Goal: Task Accomplishment & Management: Manage account settings

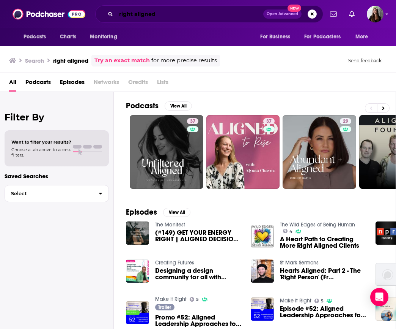
click at [162, 16] on input "right aligned" at bounding box center [189, 14] width 147 height 12
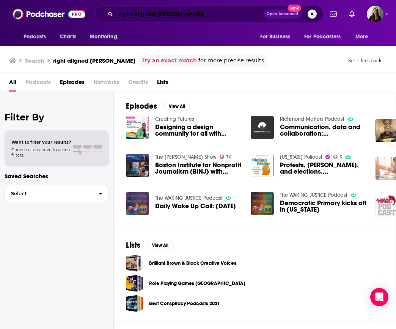
click at [186, 16] on input "right aligned [PERSON_NAME]" at bounding box center [189, 14] width 147 height 12
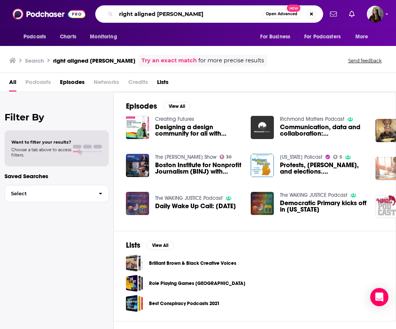
click at [186, 16] on input "right aligned [PERSON_NAME]" at bounding box center [189, 14] width 146 height 12
paste input "CultureLab with [PERSON_NAME]"
type input "CultureLab with [PERSON_NAME]"
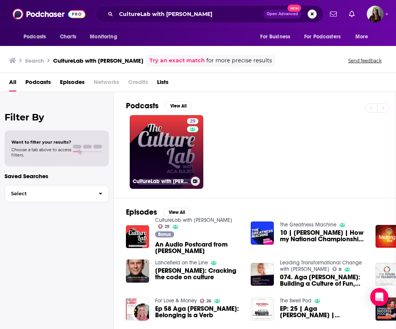
click at [167, 146] on link "29 CultureLab with [PERSON_NAME]" at bounding box center [167, 152] width 74 height 74
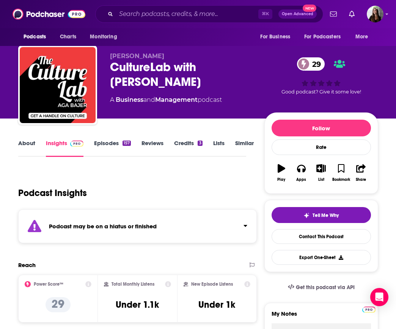
scroll to position [9, 0]
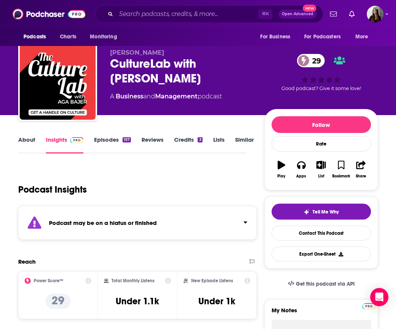
click at [111, 141] on link "Episodes 157" at bounding box center [112, 144] width 37 height 17
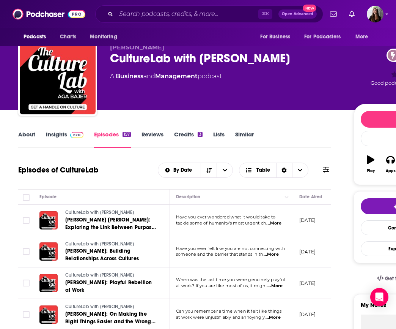
scroll to position [14, 0]
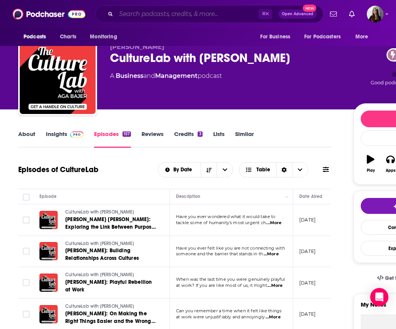
click at [127, 13] on input "Search podcasts, credits, & more..." at bounding box center [187, 14] width 142 height 12
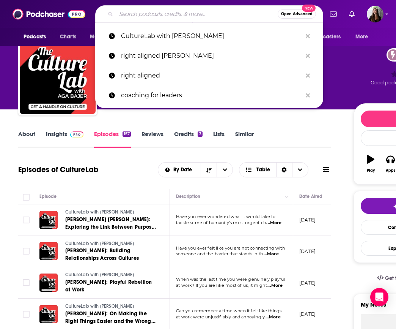
paste input "The [PERSON_NAME] Podcast"
type input "The [PERSON_NAME] Podcast"
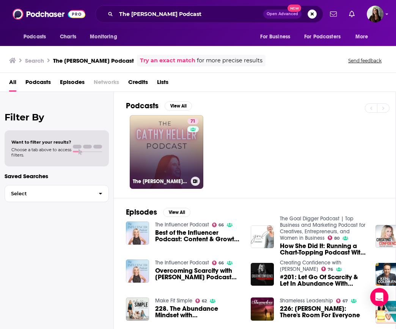
click at [162, 143] on link "71 The [PERSON_NAME] Podcast with [PERSON_NAME]" at bounding box center [167, 152] width 74 height 74
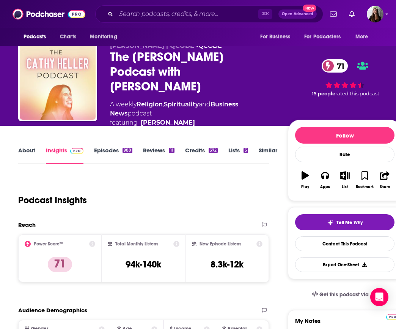
scroll to position [19, 0]
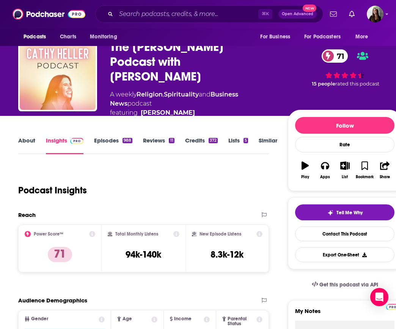
click at [113, 137] on link "Episodes 988" at bounding box center [113, 145] width 38 height 17
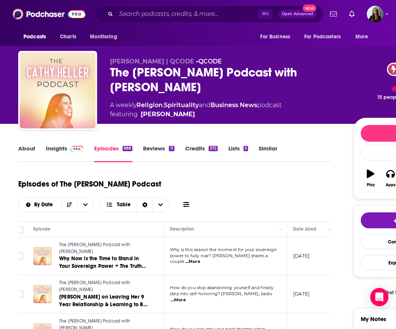
click at [30, 151] on link "About" at bounding box center [26, 153] width 17 height 17
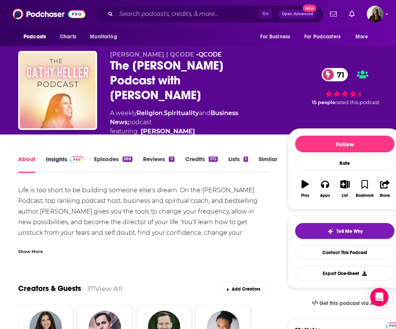
click at [91, 155] on div "Insights" at bounding box center [70, 163] width 48 height 17
click at [108, 155] on link "Episodes 988" at bounding box center [113, 163] width 38 height 17
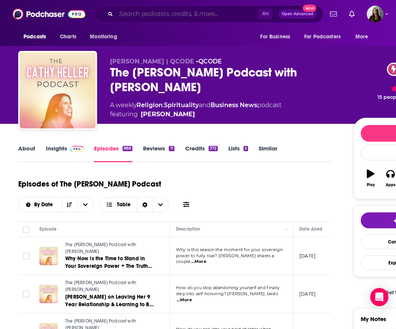
click at [172, 16] on input "Search podcasts, credits, & more..." at bounding box center [187, 14] width 142 height 12
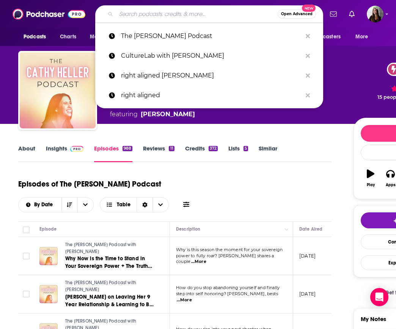
paste input "No Straight Path"
type input "No Straight Path"
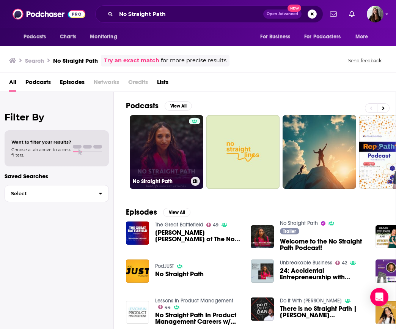
click at [175, 150] on link "No Straight Path" at bounding box center [167, 152] width 74 height 74
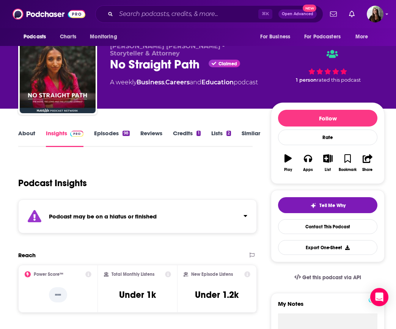
scroll to position [17, 0]
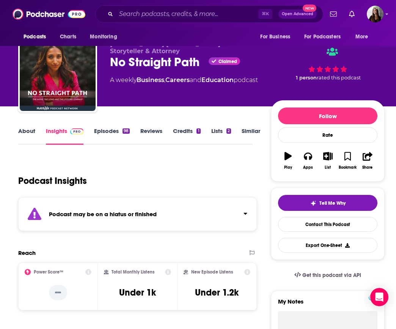
click at [112, 132] on link "Episodes 98" at bounding box center [112, 135] width 36 height 17
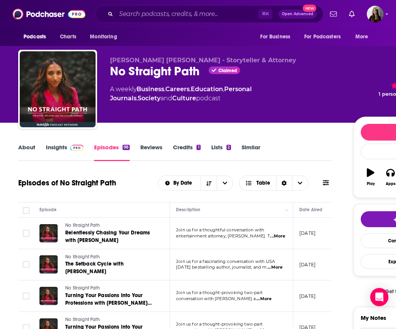
scroll to position [6, 0]
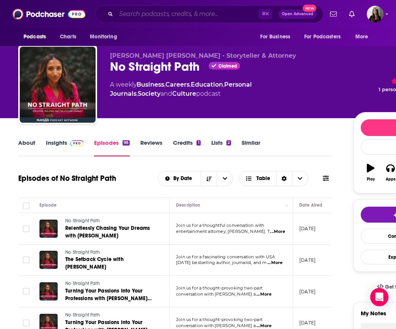
click at [202, 15] on input "Search podcasts, credits, & more..." at bounding box center [187, 14] width 142 height 12
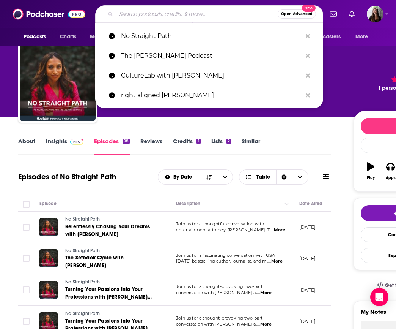
scroll to position [8, 0]
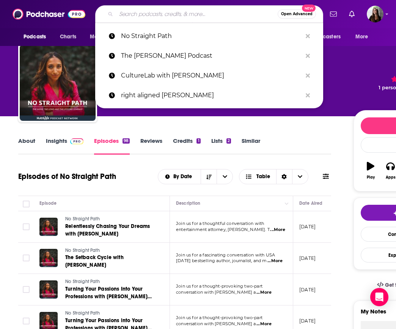
paste input "Brand Builder Podcast"
type input "Brand Builder Podcast"
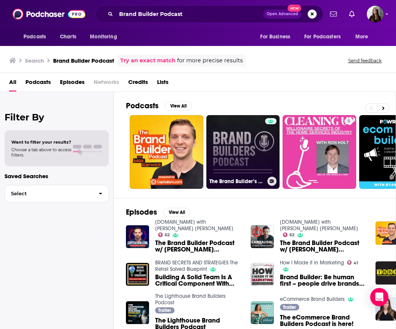
click at [227, 137] on link "The Brand Builder’s Podcast" at bounding box center [243, 152] width 74 height 74
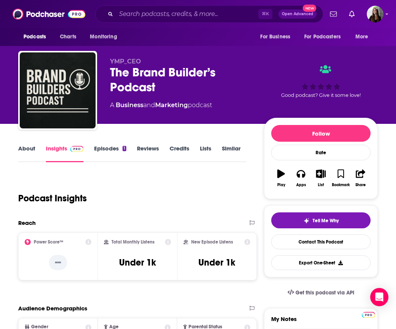
click at [112, 150] on link "Episodes 1" at bounding box center [110, 153] width 32 height 17
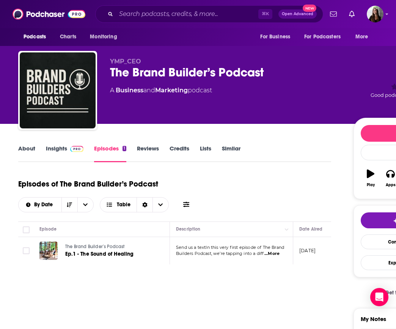
scroll to position [0, 0]
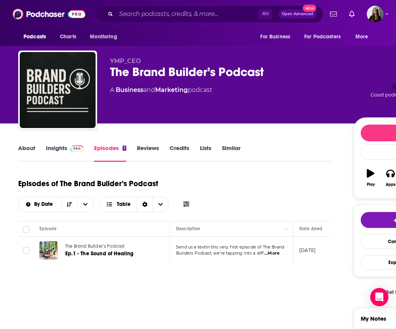
click at [59, 149] on link "Insights" at bounding box center [65, 152] width 38 height 17
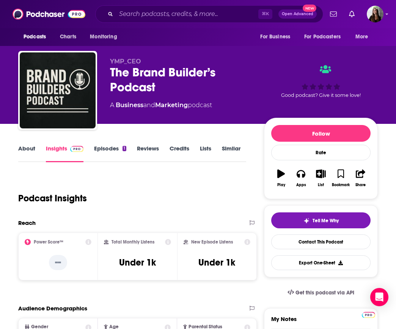
scroll to position [0, 0]
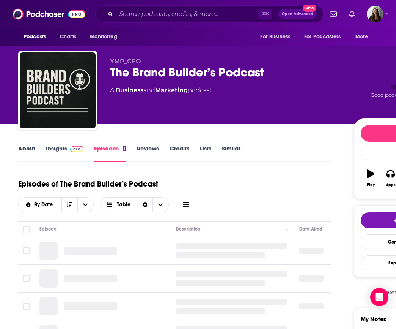
scroll to position [11, 0]
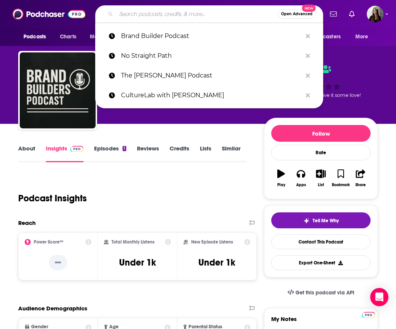
click at [173, 17] on input "Search podcasts, credits, & more..." at bounding box center [197, 14] width 162 height 12
paste input "The [PERSON_NAME] Leadership Podcast"
type input "The [PERSON_NAME] Leadership Podcast"
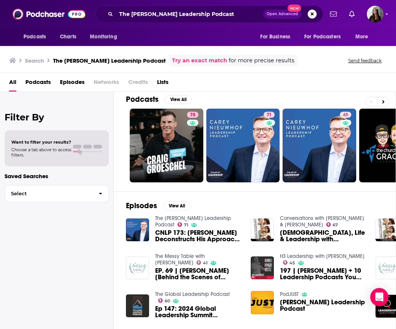
scroll to position [9, 0]
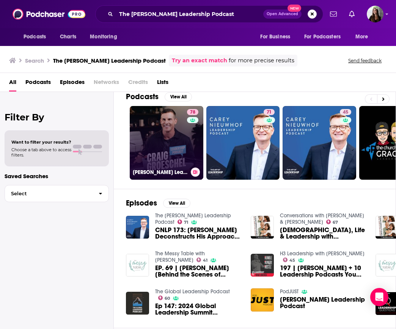
click at [185, 144] on link "78 [PERSON_NAME] Leadership Podcast" at bounding box center [167, 143] width 74 height 74
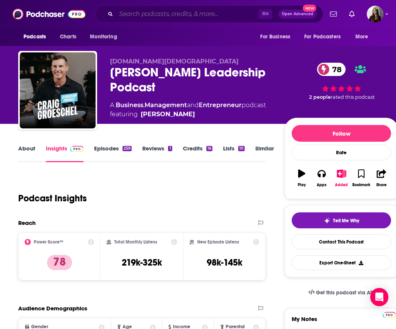
click at [175, 14] on input "Search podcasts, credits, & more..." at bounding box center [187, 14] width 142 height 12
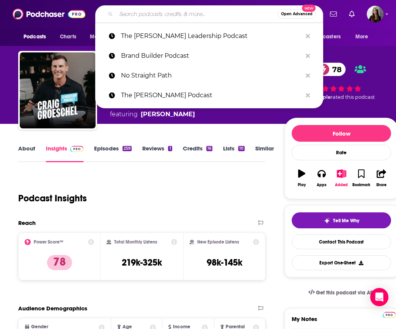
paste input "Business Made Simple with [PERSON_NAME]"
type input "Business Made Simple with [PERSON_NAME]"
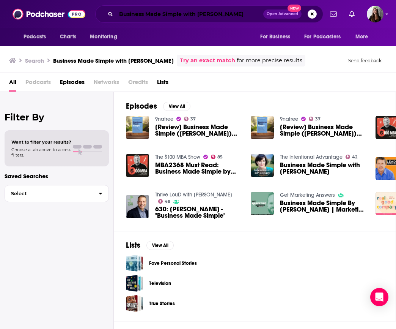
click at [183, 14] on input "Business Made Simple with [PERSON_NAME]" at bounding box center [189, 14] width 147 height 12
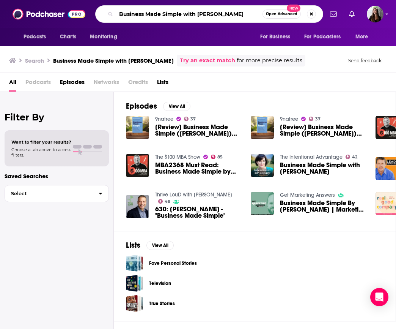
click at [183, 14] on input "Business Made Simple with [PERSON_NAME]" at bounding box center [189, 14] width 146 height 12
paste input "Founder’s Journal"
type input "Founder’s Journal"
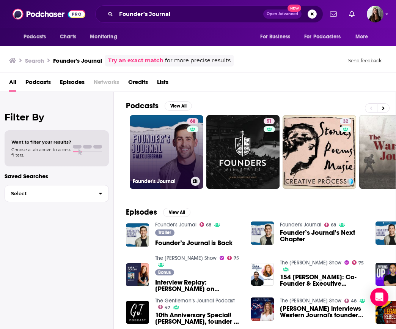
click at [161, 171] on link "68 Founder's Journal" at bounding box center [167, 152] width 74 height 74
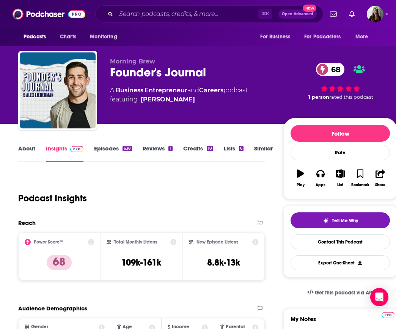
click at [167, 74] on div "Founder's Journal 68" at bounding box center [190, 72] width 161 height 15
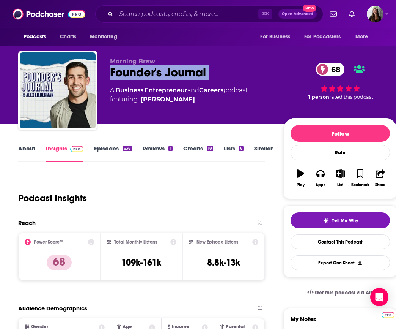
click at [167, 74] on div "Founder's Journal 68" at bounding box center [190, 72] width 161 height 15
copy div "Founder's Journal 68"
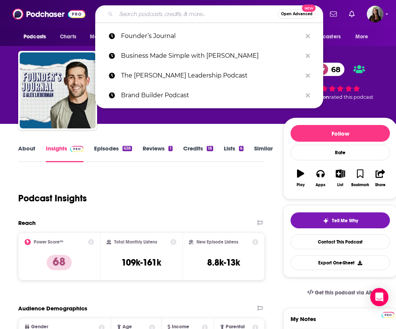
click at [190, 16] on input "Search podcasts, credits, & more..." at bounding box center [197, 14] width 162 height 12
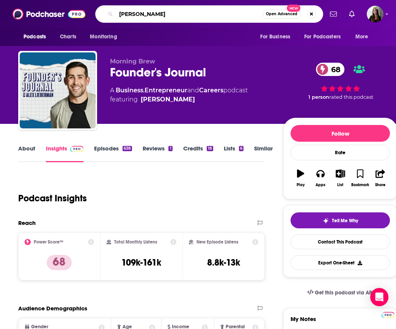
type input "[PERSON_NAME]"
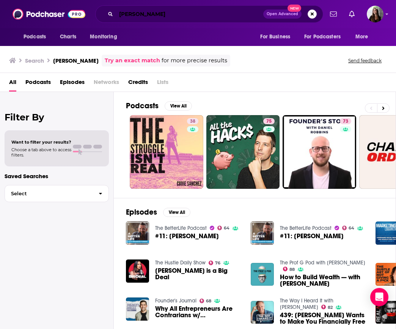
click at [211, 13] on input "[PERSON_NAME]" at bounding box center [189, 14] width 147 height 12
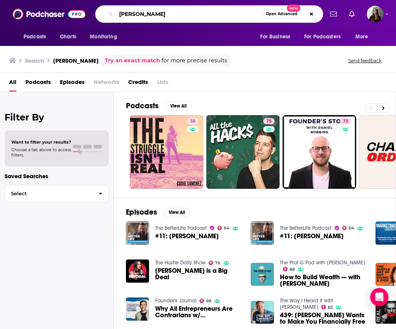
click at [211, 13] on input "[PERSON_NAME]" at bounding box center [189, 14] width 146 height 12
paste input "The Playbook with [PERSON_NAME]"
type input "The Playbook with [PERSON_NAME]"
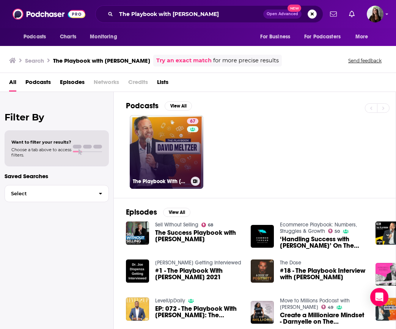
click at [166, 135] on link "67 The Playbook With [PERSON_NAME]" at bounding box center [167, 152] width 74 height 74
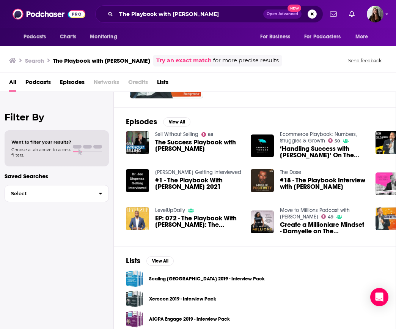
scroll to position [96, 0]
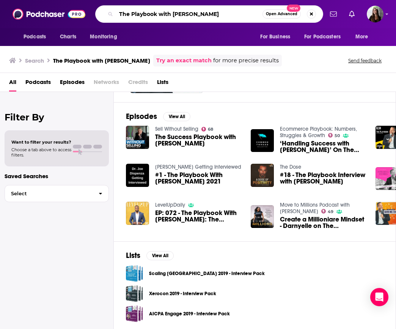
click at [173, 14] on input "The Playbook with [PERSON_NAME]" at bounding box center [189, 14] width 146 height 12
type input "ok social"
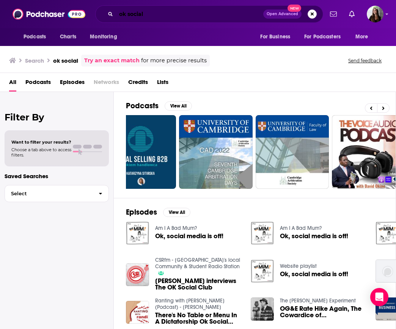
click at [196, 13] on input "ok social" at bounding box center [189, 14] width 147 height 12
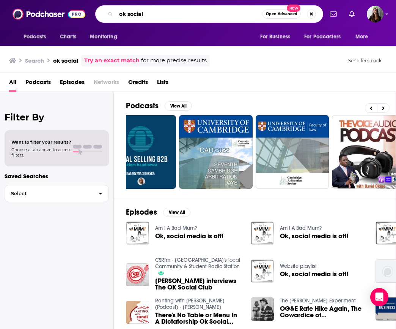
click at [196, 13] on input "ok social" at bounding box center [189, 14] width 146 height 12
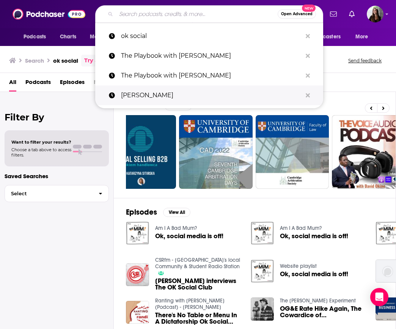
click at [178, 98] on p "[PERSON_NAME]" at bounding box center [211, 95] width 181 height 20
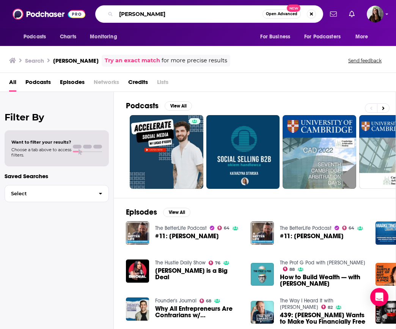
click at [178, 12] on input "[PERSON_NAME]" at bounding box center [189, 14] width 146 height 12
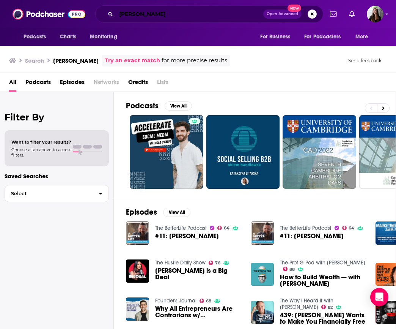
click at [177, 16] on input "[PERSON_NAME]" at bounding box center [189, 14] width 147 height 12
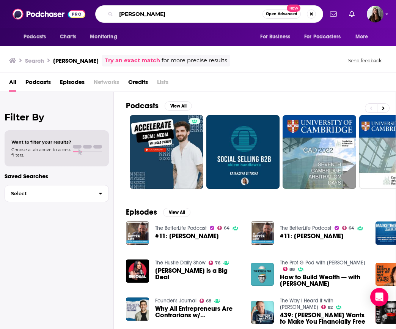
click at [177, 16] on input "[PERSON_NAME]" at bounding box center [189, 14] width 146 height 12
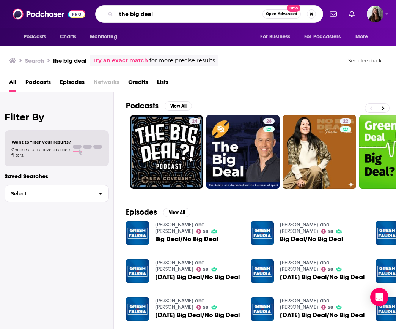
click at [145, 11] on input "the big deal" at bounding box center [189, 14] width 146 height 12
type input "[PERSON_NAME]"
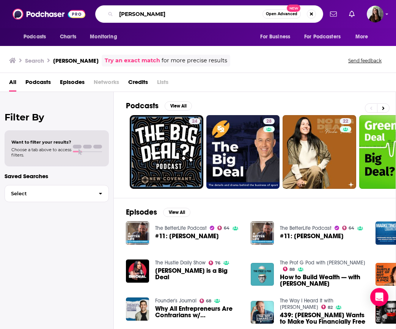
click at [181, 16] on input "[PERSON_NAME]" at bounding box center [189, 14] width 146 height 12
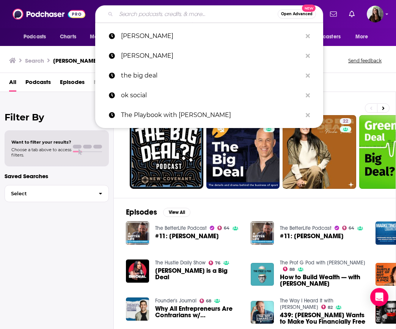
paste input "The [PERSON_NAME] Leadership Podcast"
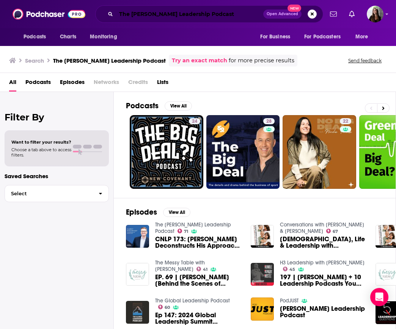
click at [236, 13] on input "The [PERSON_NAME] Leadership Podcast" at bounding box center [189, 14] width 147 height 12
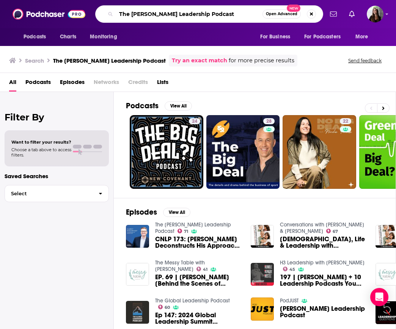
click at [236, 13] on input "The [PERSON_NAME] Leadership Podcast" at bounding box center [189, 14] width 146 height 12
drag, startPoint x: 244, startPoint y: 14, endPoint x: 177, endPoint y: 15, distance: 67.2
click at [177, 15] on input "The [PERSON_NAME] Leadership Podcast" at bounding box center [189, 14] width 146 height 12
type input "The [PERSON_NAME]"
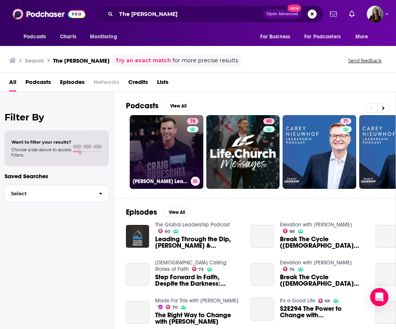
click at [152, 161] on link "78 [PERSON_NAME] Leadership Podcast" at bounding box center [167, 152] width 74 height 74
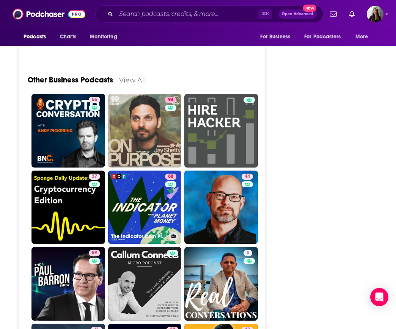
scroll to position [2470, 0]
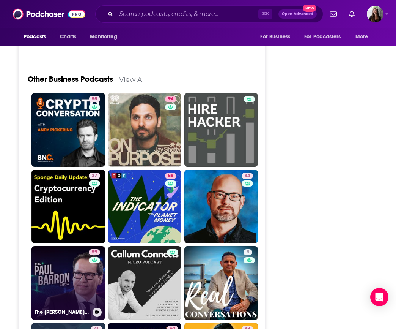
click at [61, 246] on link "59 The [PERSON_NAME] Crypto Show" at bounding box center [68, 283] width 74 height 74
type input "[URL][DOMAIN_NAME][PERSON_NAME]"
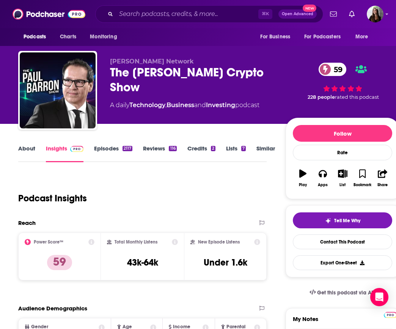
click at [102, 146] on link "Episodes 2117" at bounding box center [113, 153] width 38 height 17
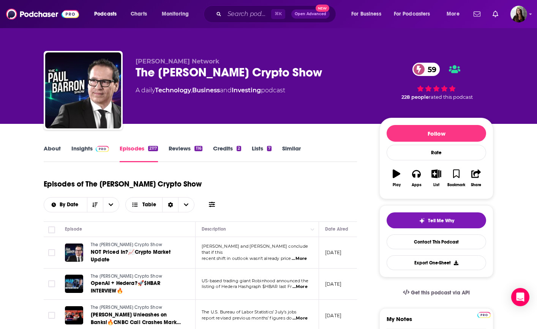
scroll to position [1, 0]
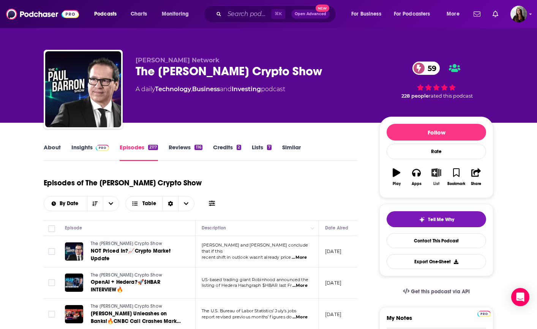
click at [396, 175] on icon "button" at bounding box center [436, 172] width 9 height 8
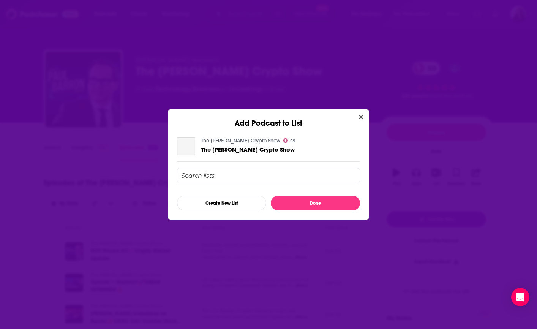
scroll to position [0, 0]
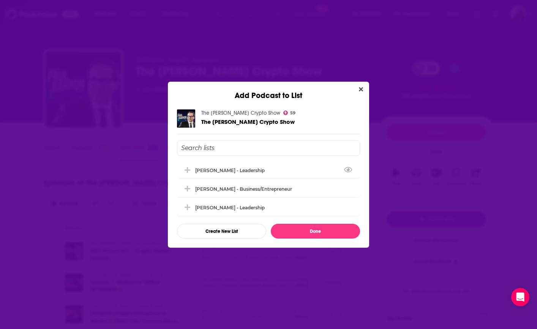
click at [265, 149] on input "Add Podcast To List" at bounding box center [268, 148] width 183 height 16
type input "[PERSON_NAME] - 20 year targets"
click at [244, 234] on button "Create New List" at bounding box center [221, 231] width 89 height 15
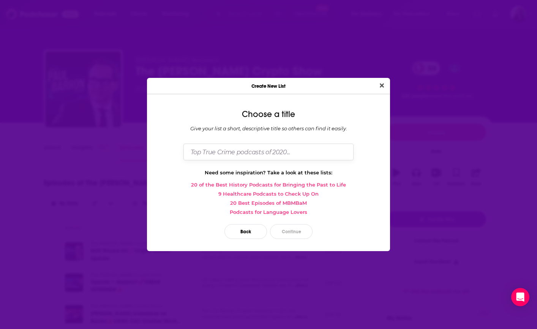
click at [246, 154] on input "Dialog" at bounding box center [268, 151] width 170 height 16
type input "[PERSON_NAME] - 20 yr targets"
click at [294, 234] on button "Continue" at bounding box center [291, 231] width 43 height 15
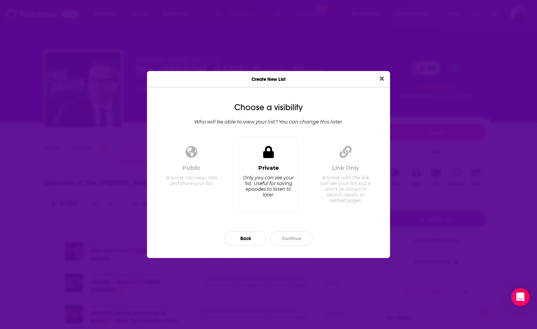
click at [283, 162] on div "Private Only you can see your list. Useful for saving episodes to listen to lat…" at bounding box center [268, 175] width 71 height 76
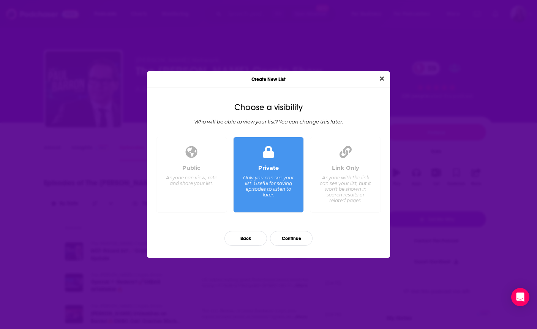
click at [335, 165] on div "Link Only" at bounding box center [345, 167] width 27 height 7
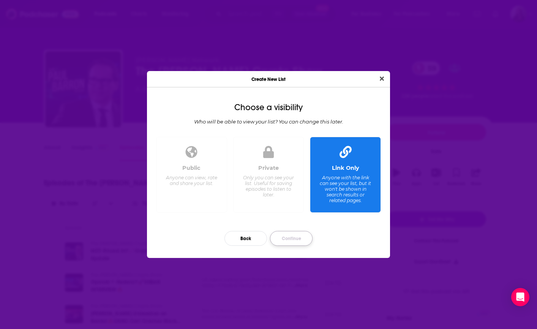
click at [297, 241] on button "Continue" at bounding box center [291, 238] width 43 height 15
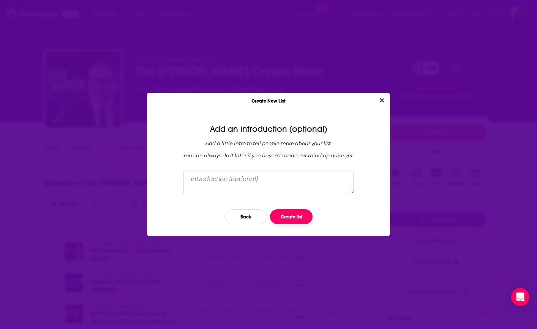
click at [302, 218] on button "Create list" at bounding box center [291, 216] width 43 height 15
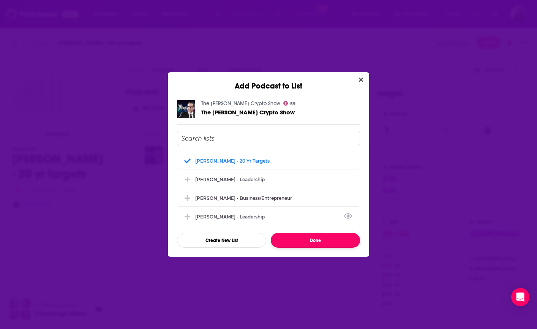
click at [310, 241] on button "Done" at bounding box center [315, 240] width 89 height 15
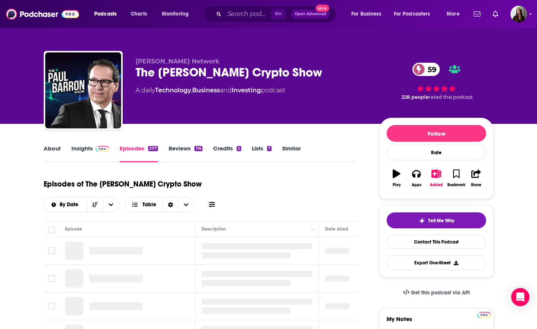
scroll to position [0, 0]
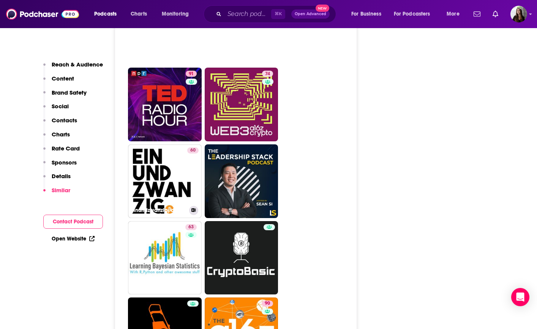
scroll to position [2953, 0]
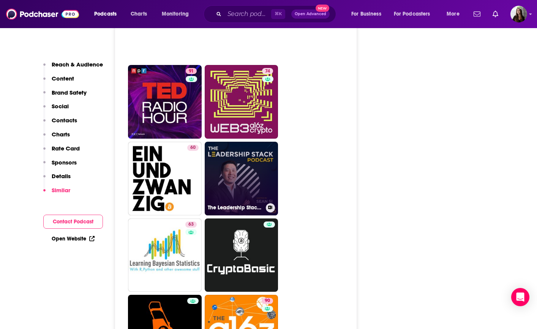
click at [241, 142] on link "The Leadership Stack Podcast" at bounding box center [242, 179] width 74 height 74
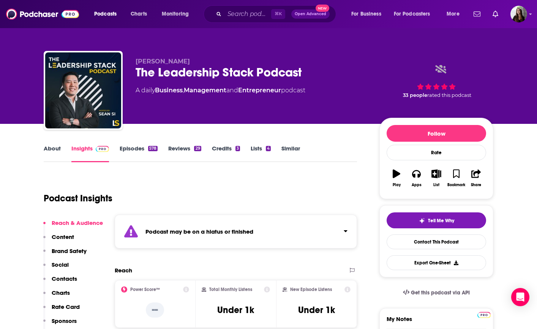
type input "[URL][DOMAIN_NAME][PERSON_NAME]"
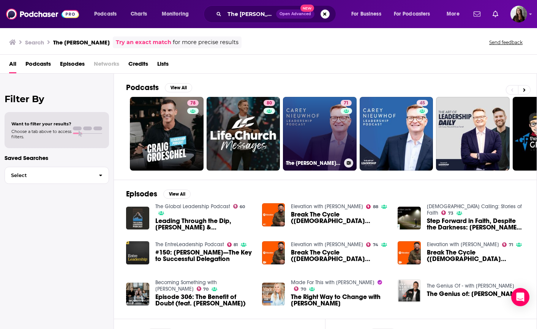
click at [317, 125] on link "71 The [PERSON_NAME] Leadership Podcast" at bounding box center [320, 134] width 74 height 74
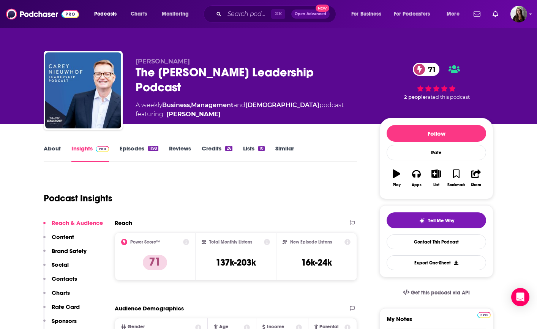
click at [150, 75] on div "The [PERSON_NAME] Leadership Podcast 71" at bounding box center [251, 80] width 232 height 30
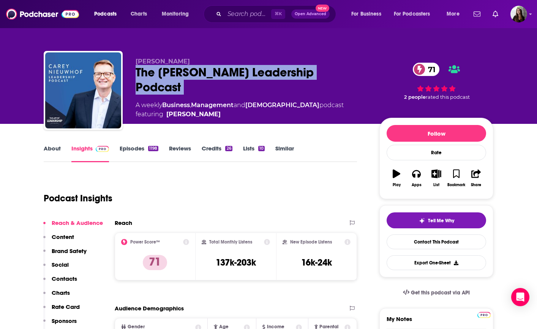
copy div "The [PERSON_NAME] Leadership Podcast 71"
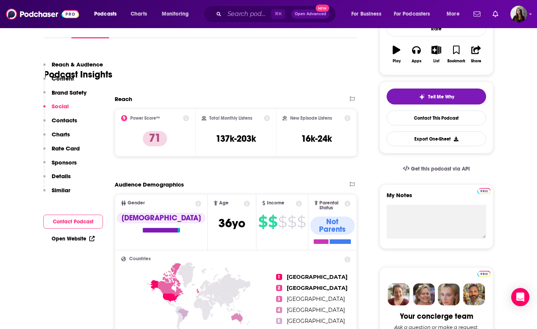
scroll to position [121, 0]
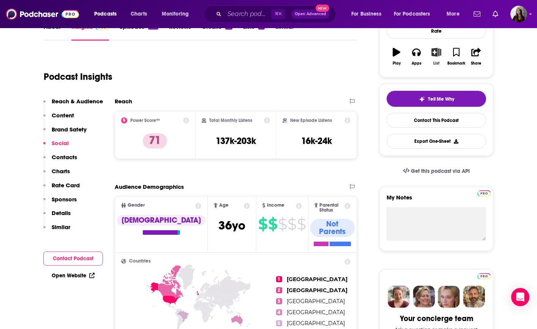
click at [396, 52] on icon "button" at bounding box center [435, 52] width 9 height 8
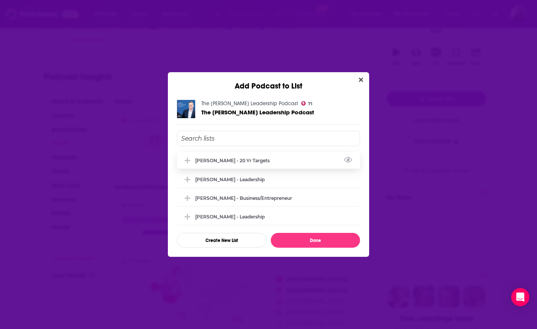
click at [237, 156] on div "[PERSON_NAME] - 20 yr targets" at bounding box center [268, 160] width 183 height 17
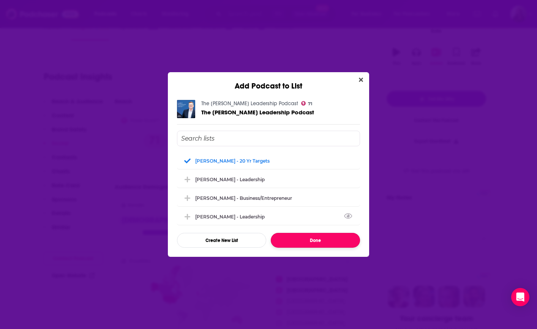
click at [312, 243] on button "Done" at bounding box center [315, 240] width 89 height 15
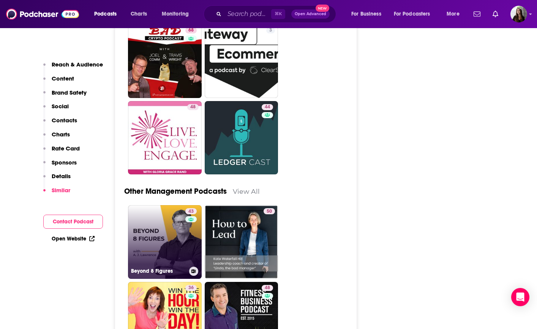
scroll to position [3343, 0]
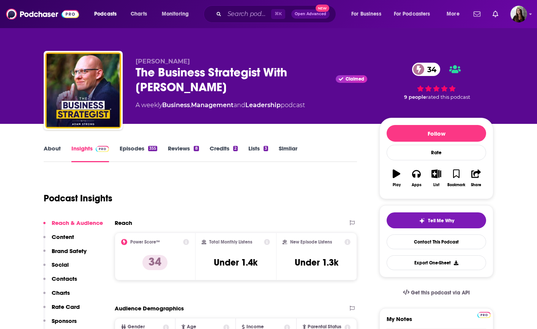
scroll to position [11, 0]
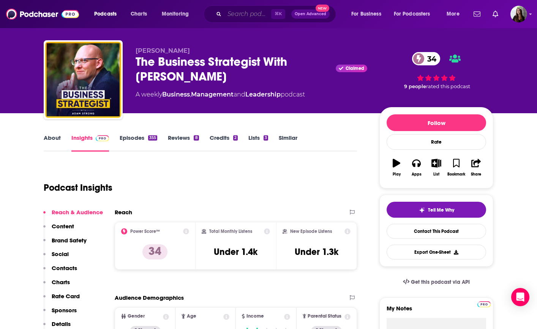
click at [252, 18] on input "Search podcasts, credits, & more..." at bounding box center [247, 14] width 47 height 12
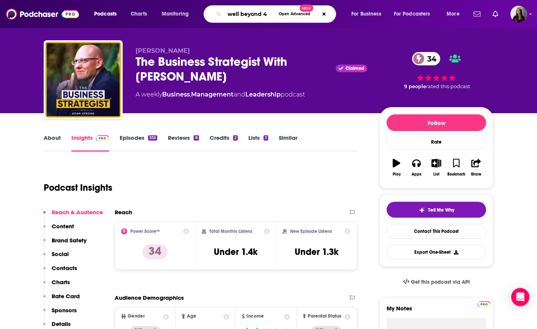
type input "well beyond 40"
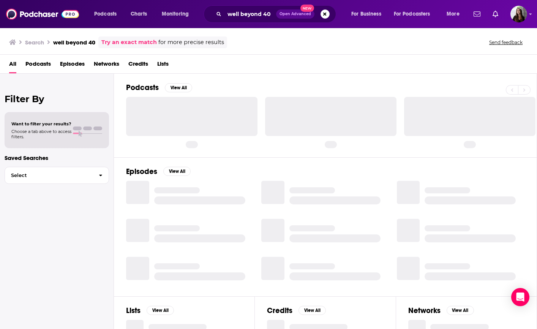
scroll to position [0, 0]
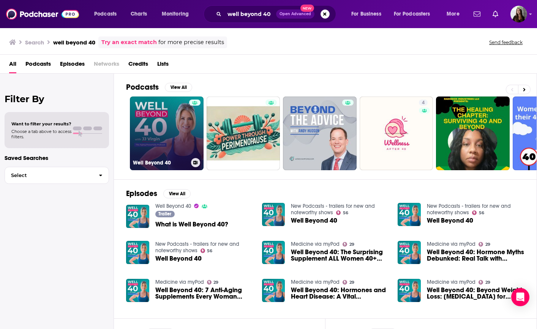
click at [178, 135] on link "Well Beyond 40" at bounding box center [167, 133] width 74 height 74
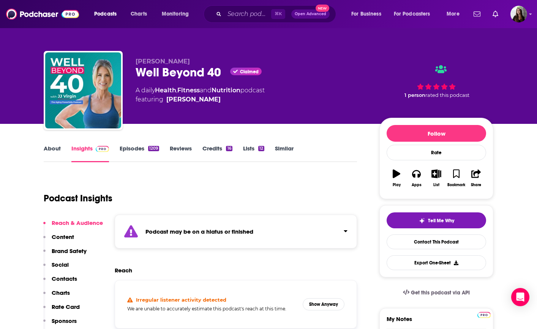
click at [134, 149] on link "Episodes 1209" at bounding box center [139, 153] width 39 height 17
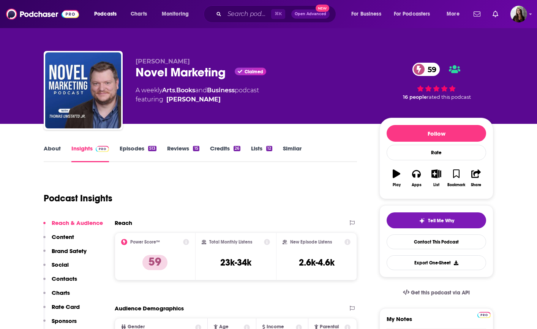
click at [49, 149] on link "About" at bounding box center [52, 153] width 17 height 17
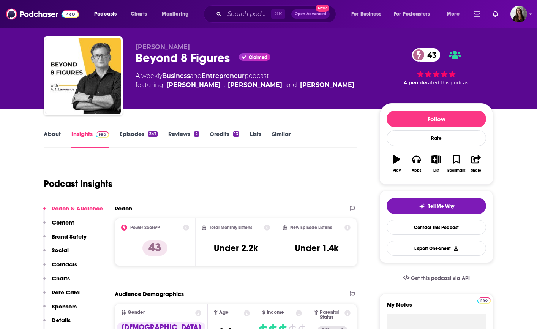
scroll to position [9, 0]
